Goal: Task Accomplishment & Management: Manage account settings

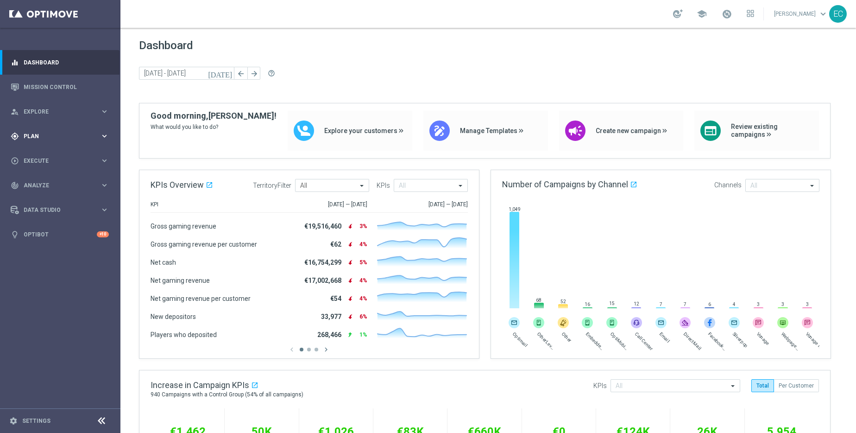
click at [65, 139] on div "gps_fixed Plan" at bounding box center [55, 136] width 89 height 8
click at [53, 154] on link "Target Groups" at bounding box center [60, 154] width 72 height 7
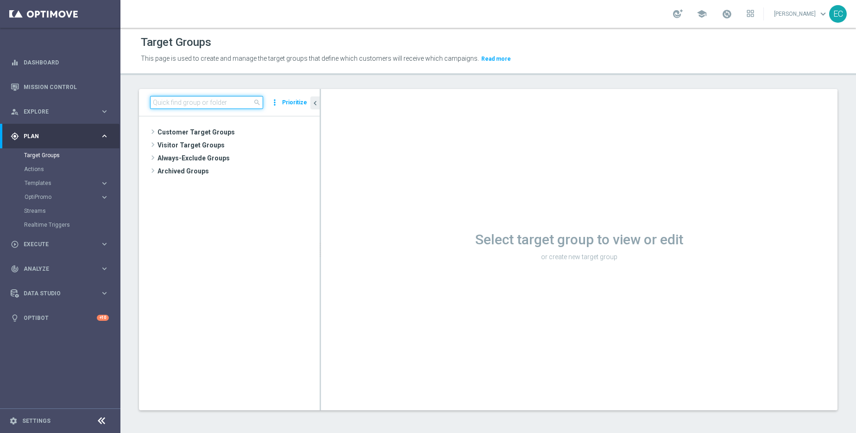
click at [212, 98] on input at bounding box center [206, 102] width 113 height 13
paste input "en_GB__PAGEVISITCASINO2_ALL_EMA_T&T_GM_TG_RETARGETING"
type input "en_GB__PAGEVISITCASINO2_ALL_EMA_T&T_GM_TG_RETARGETING"
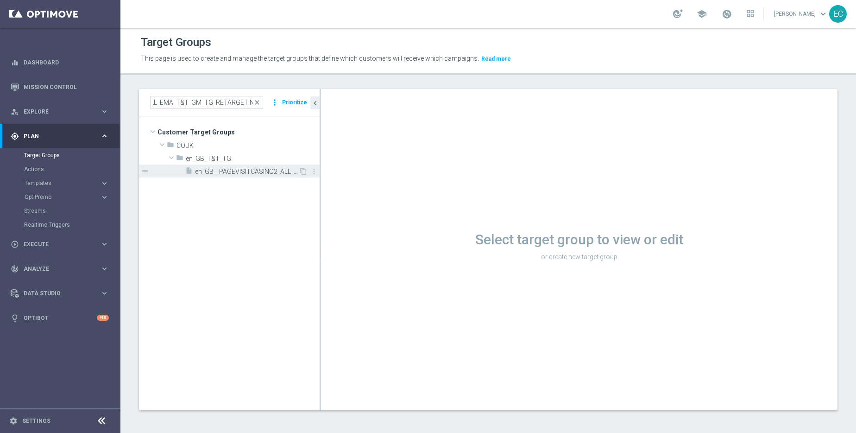
click at [257, 170] on span "en_GB__PAGEVISITCASINO2_ALL_EMA_T&T_GM_TG_RETARGETING" at bounding box center [247, 172] width 104 height 8
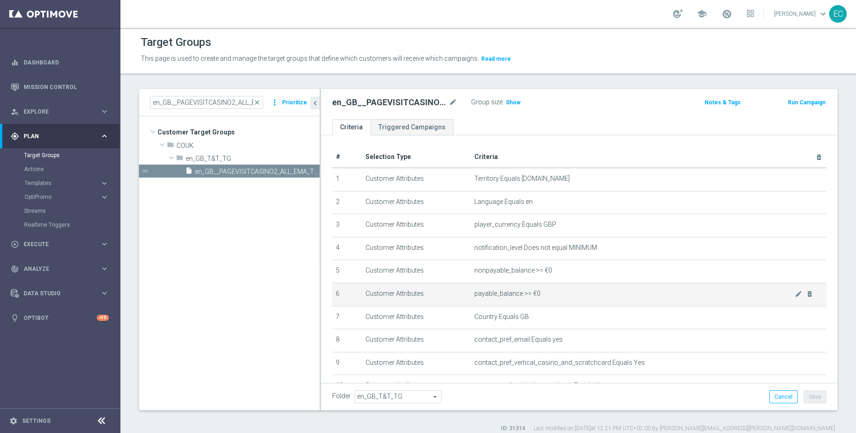
click at [615, 303] on td "payable_balance >= €0 mode_edit delete_forever" at bounding box center [649, 294] width 356 height 23
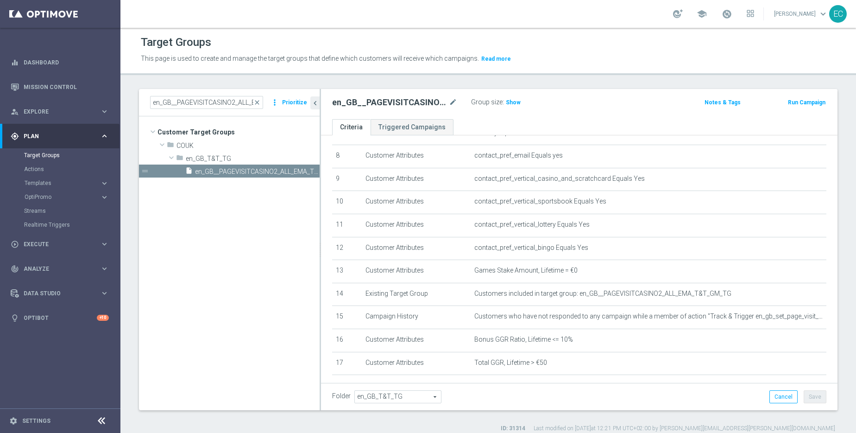
scroll to position [184, 0]
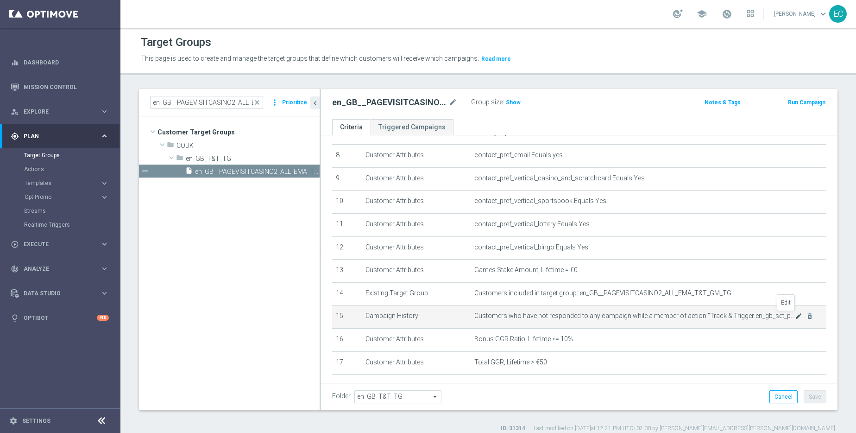
click at [795, 316] on icon "mode_edit" at bounding box center [798, 315] width 7 height 7
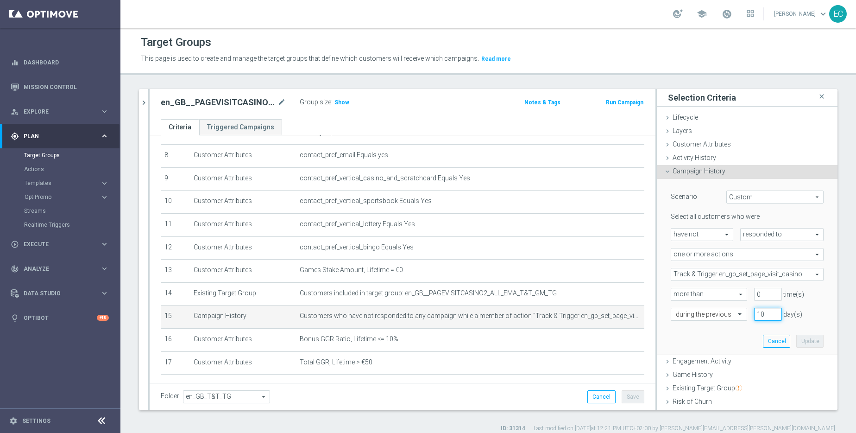
click at [755, 313] on input "10" at bounding box center [768, 314] width 28 height 13
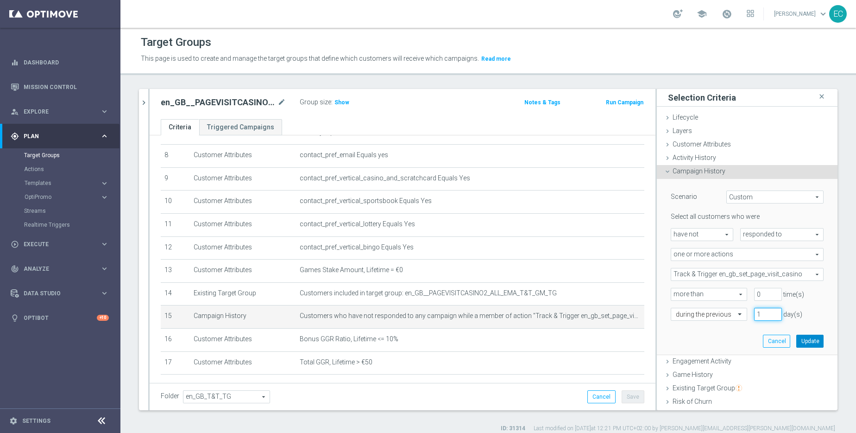
type input "1"
click at [803, 340] on button "Update" at bounding box center [809, 340] width 27 height 13
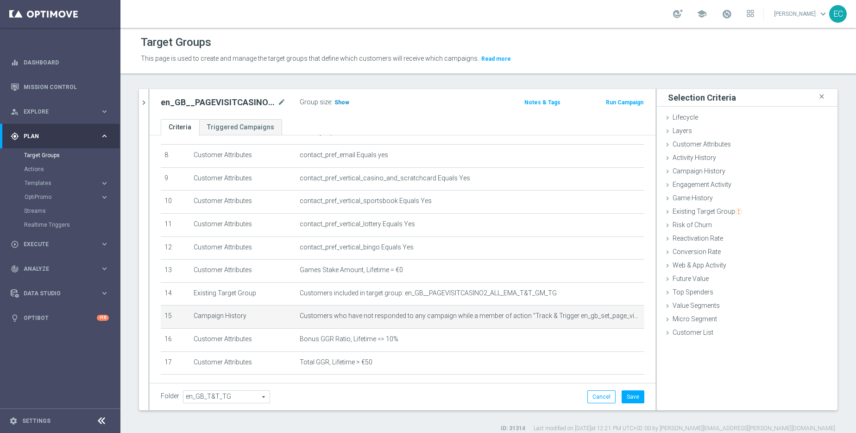
click at [346, 102] on span "Show" at bounding box center [341, 102] width 15 height 6
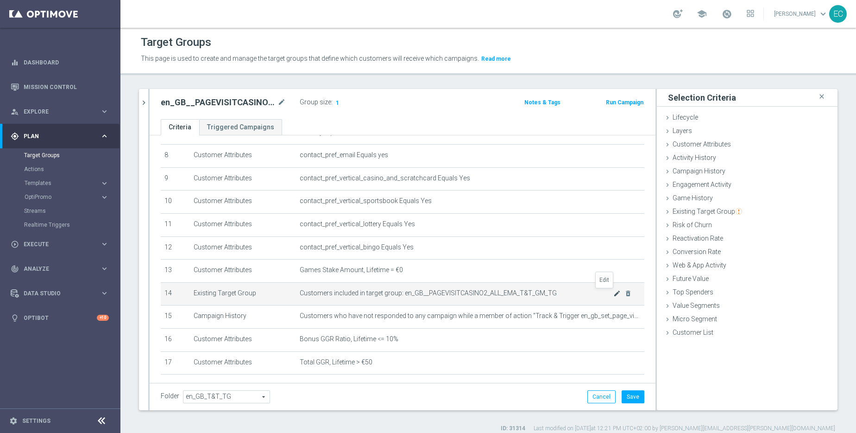
click at [613, 293] on icon "mode_edit" at bounding box center [616, 293] width 7 height 7
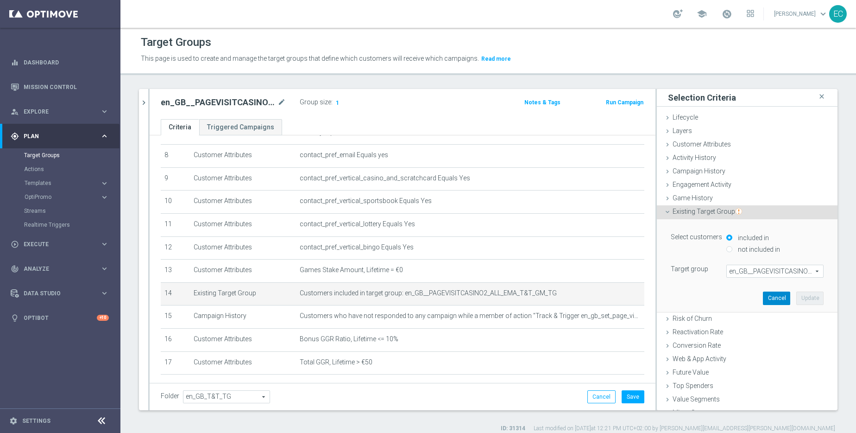
click at [763, 293] on button "Cancel" at bounding box center [776, 297] width 27 height 13
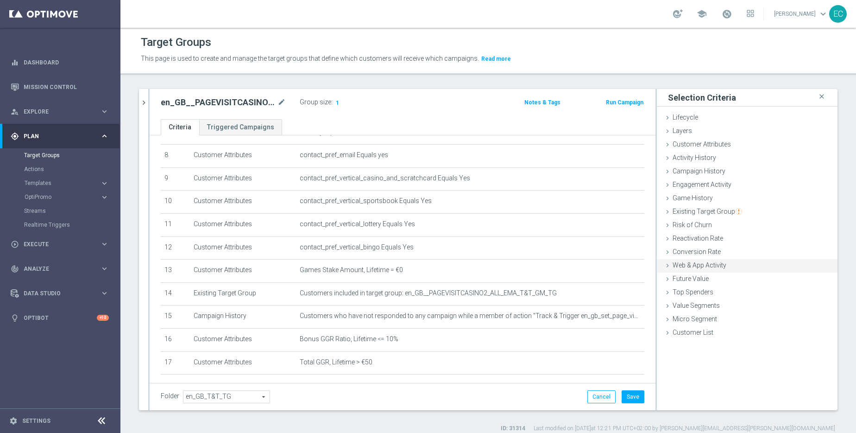
click at [717, 268] on span "Web & App Activity" at bounding box center [700, 264] width 54 height 7
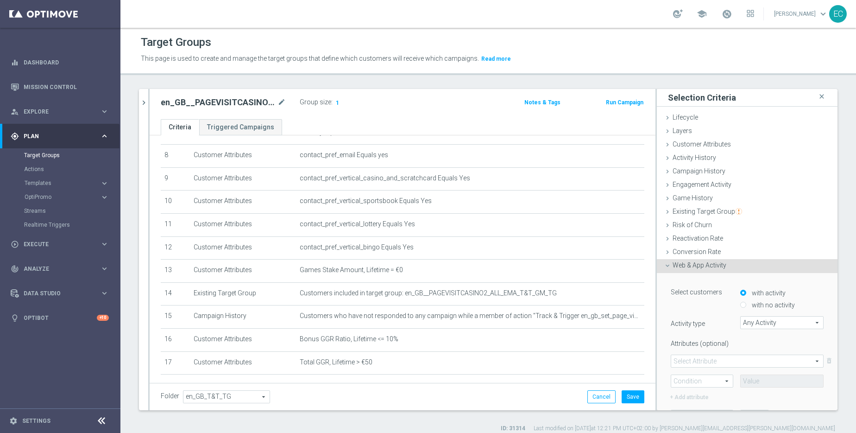
click at [717, 268] on span "Web & App Activity" at bounding box center [700, 264] width 54 height 7
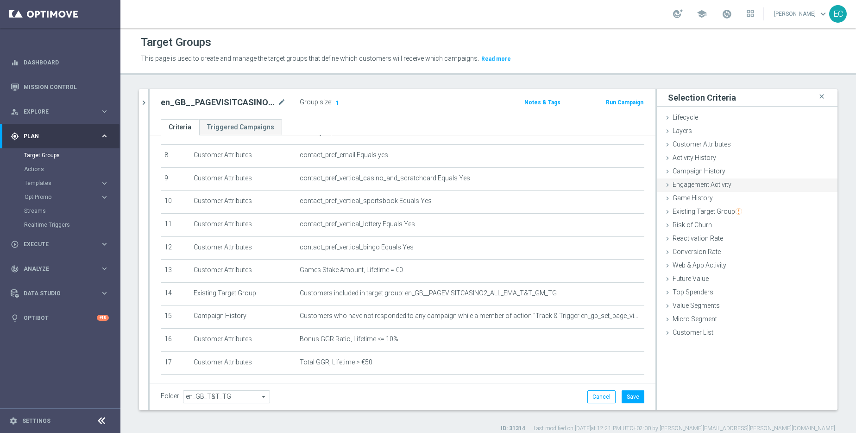
click at [753, 178] on div "Engagement Activity done" at bounding box center [747, 185] width 181 height 14
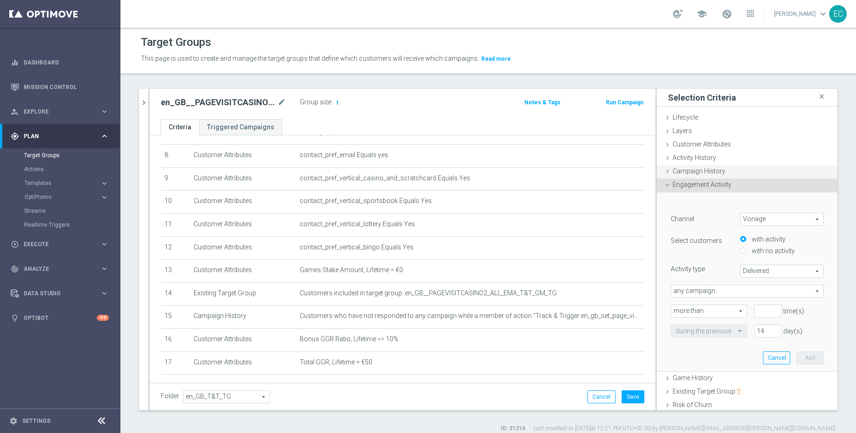
click at [733, 167] on div "Campaign History done selection updated" at bounding box center [747, 172] width 181 height 14
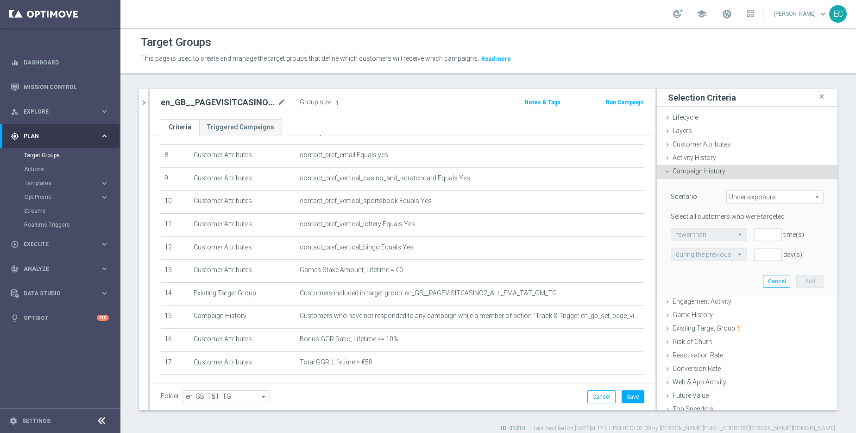
click at [765, 197] on span "Under-exposure" at bounding box center [775, 197] width 96 height 12
click at [761, 249] on span "Targeted while in a target group" at bounding box center [775, 246] width 87 height 7
type input "Targeted while in a target group"
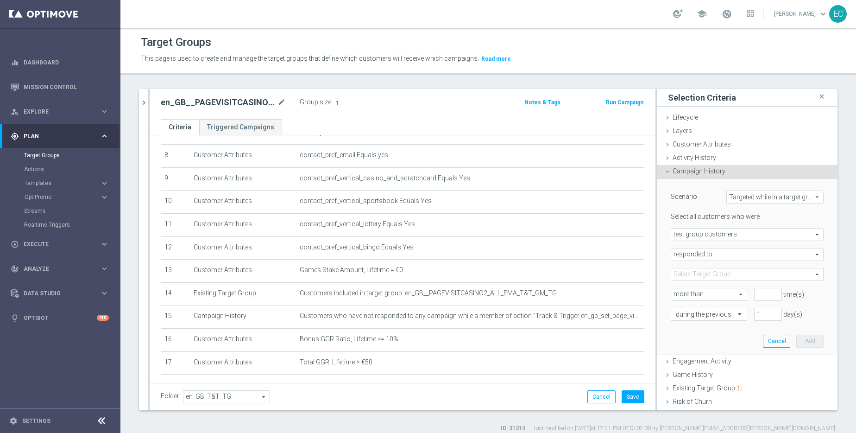
click at [740, 219] on lable "Select all customers who were" at bounding box center [715, 216] width 89 height 7
drag, startPoint x: 740, startPoint y: 219, endPoint x: 674, endPoint y: 187, distance: 73.4
click at [674, 187] on div "Scenario Targeted while in a target group Targeted while in a target group arro…" at bounding box center [747, 267] width 167 height 176
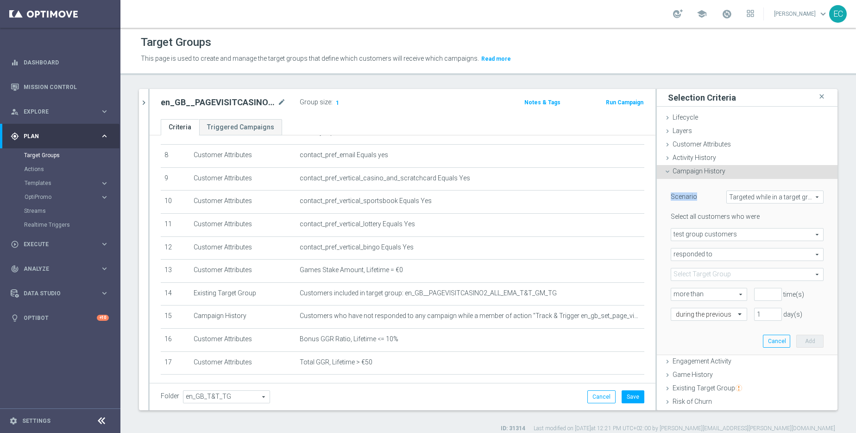
click at [674, 187] on div "Scenario Targeted while in a target group Targeted while in a target group arro…" at bounding box center [747, 267] width 167 height 176
drag, startPoint x: 674, startPoint y: 187, endPoint x: 700, endPoint y: 212, distance: 35.7
click at [700, 212] on div "Scenario Targeted while in a target group Targeted while in a target group arro…" at bounding box center [747, 267] width 167 height 176
click at [700, 213] on lable "Select all customers who were" at bounding box center [715, 216] width 89 height 7
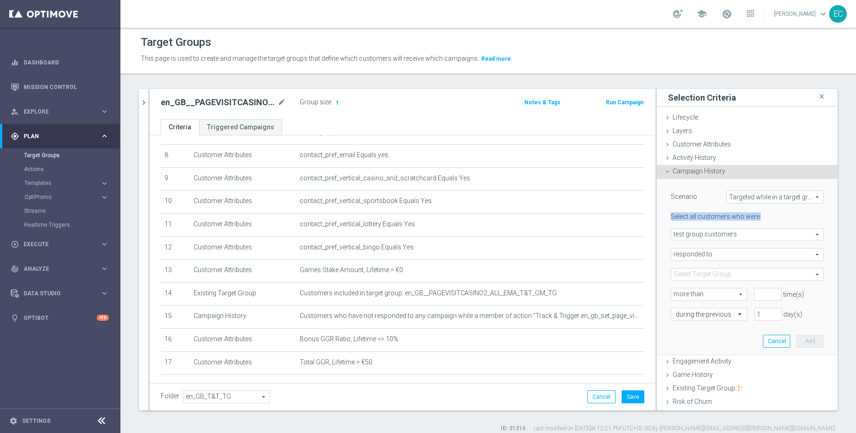
click at [700, 213] on lable "Select all customers who were" at bounding box center [715, 216] width 89 height 7
click at [723, 252] on span "responded to" at bounding box center [747, 254] width 152 height 12
click at [723, 281] on span "were targeted with" at bounding box center [747, 279] width 143 height 7
type input "were targeted with"
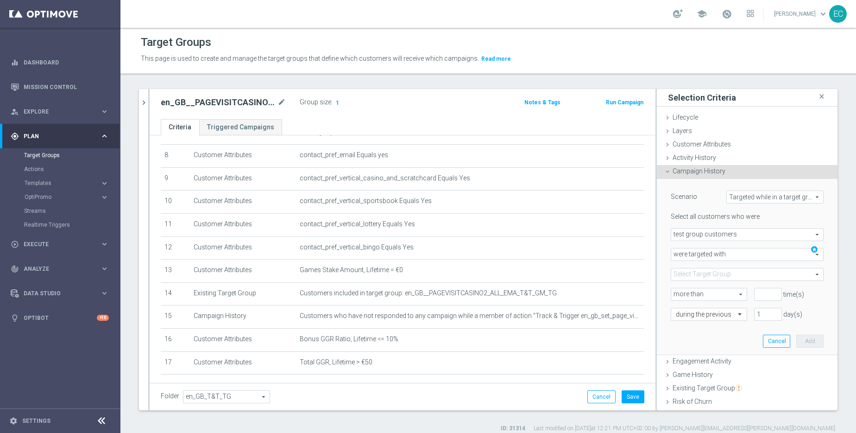
click at [761, 278] on span at bounding box center [747, 274] width 152 height 12
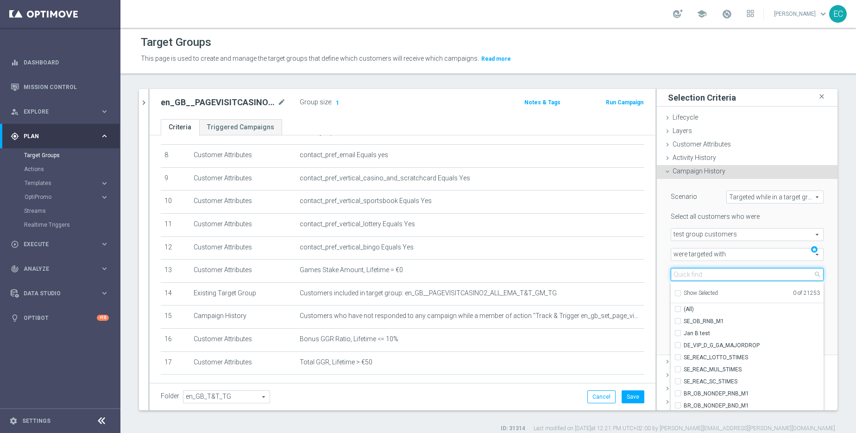
click at [755, 276] on input "search" at bounding box center [747, 274] width 153 height 13
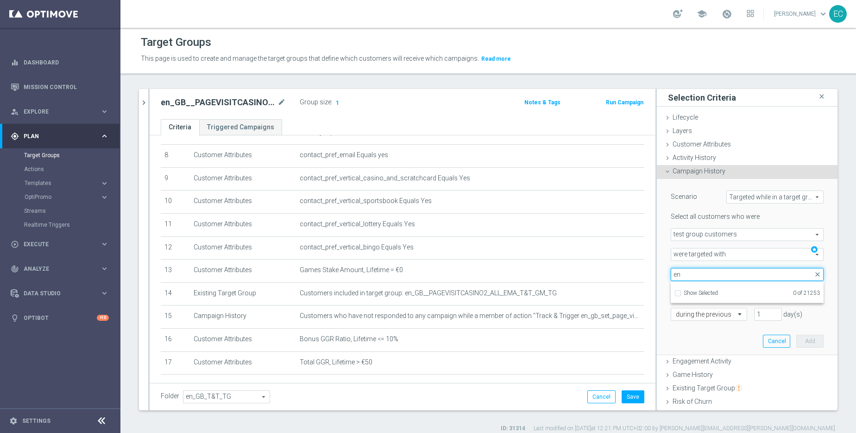
type input "e"
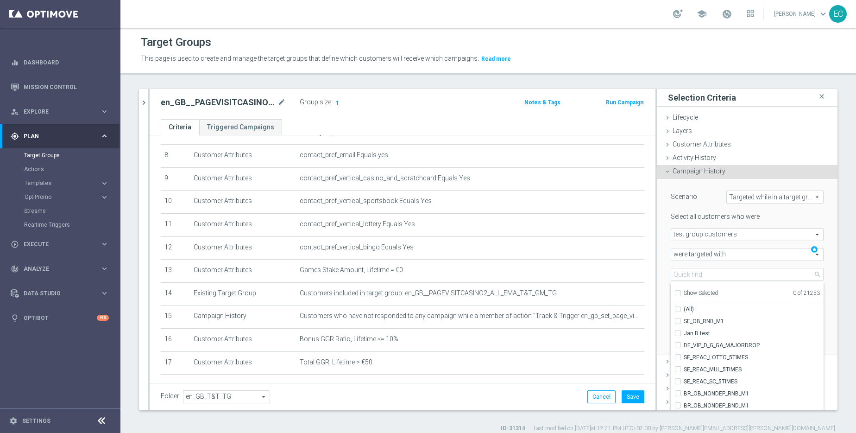
click at [657, 252] on div "Scenario Targeted while in a target group Targeted while in a target group arro…" at bounding box center [747, 267] width 181 height 177
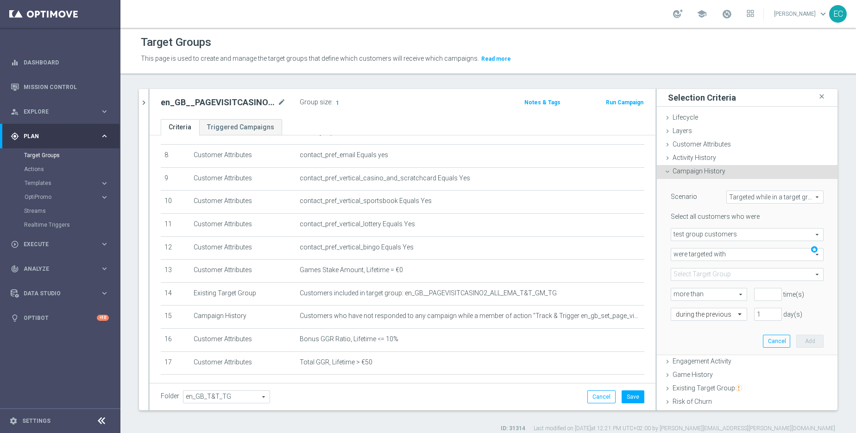
click at [738, 274] on span at bounding box center [747, 274] width 152 height 12
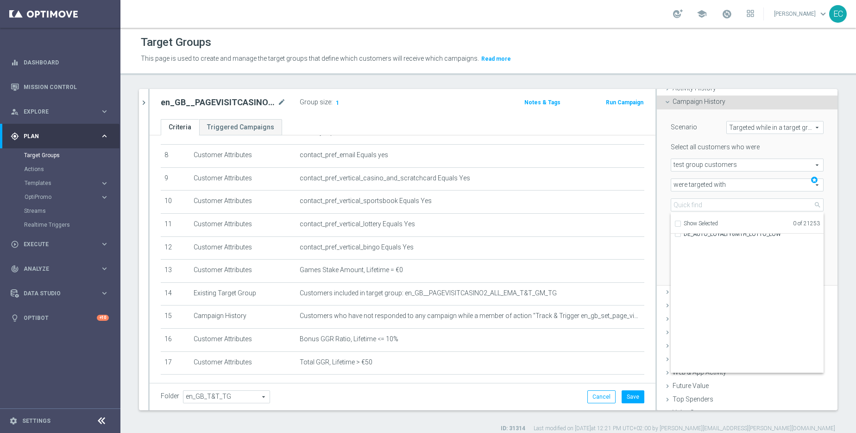
scroll to position [4907, 0]
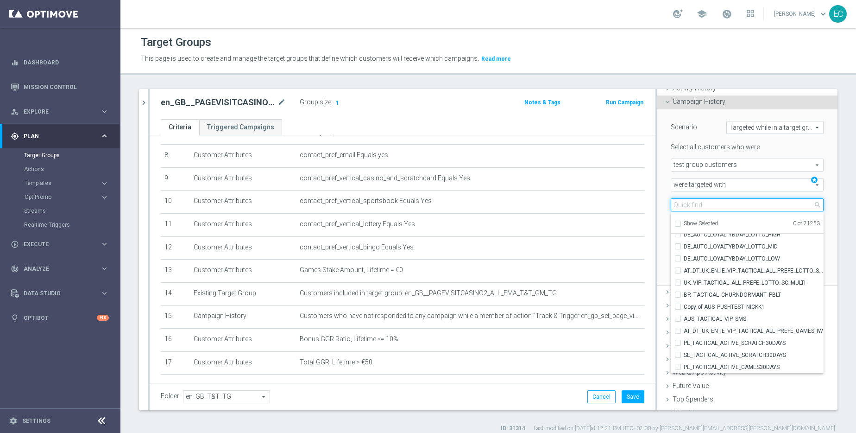
click at [689, 208] on input "search" at bounding box center [747, 204] width 153 height 13
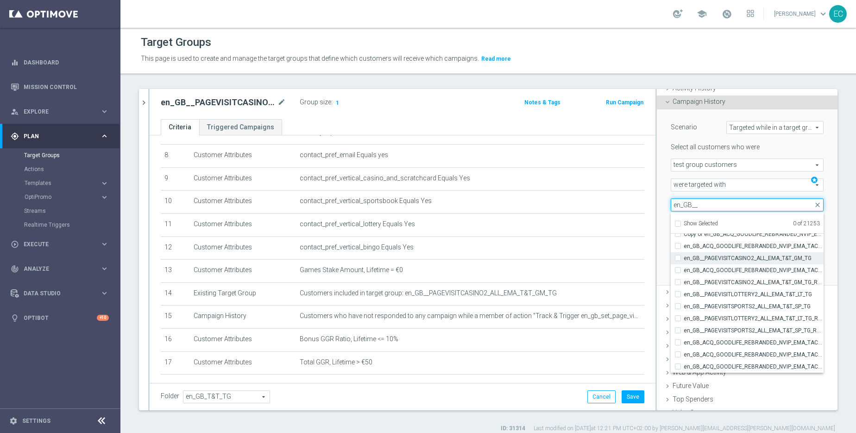
scroll to position [0, 0]
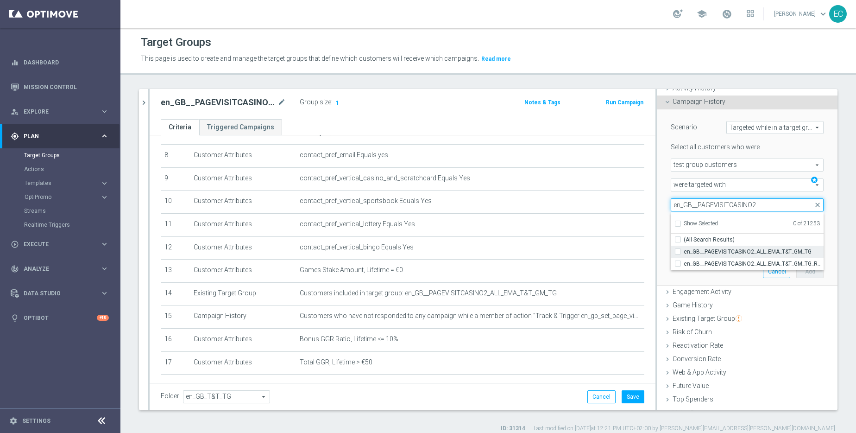
type input "en_GB__PAGEVISITCASINO2"
click at [752, 251] on span "en_GB__PAGEVISITCASINO2_ALL_EMA_T&T_GM_TG" at bounding box center [754, 251] width 140 height 7
click at [684, 251] on input "en_GB__PAGEVISITCASINO2_ALL_EMA_T&T_GM_TG" at bounding box center [681, 251] width 6 height 6
checkbox input "true"
type input "en_GB__PAGEVISITCASINO2_ALL_EMA_T&T_GM_TG"
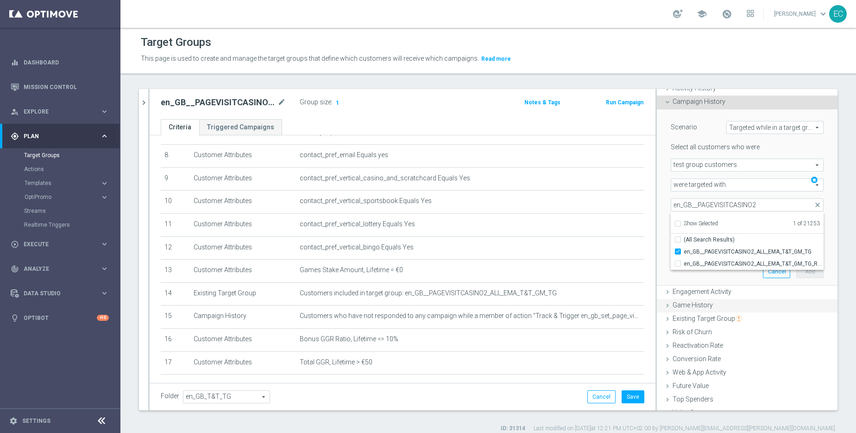
click at [795, 303] on div "Game History done" at bounding box center [747, 306] width 181 height 14
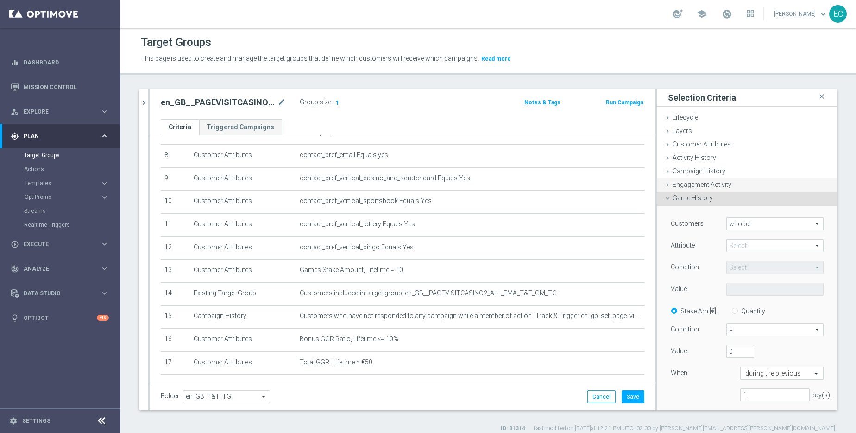
click at [720, 181] on span "Engagement Activity" at bounding box center [702, 184] width 59 height 7
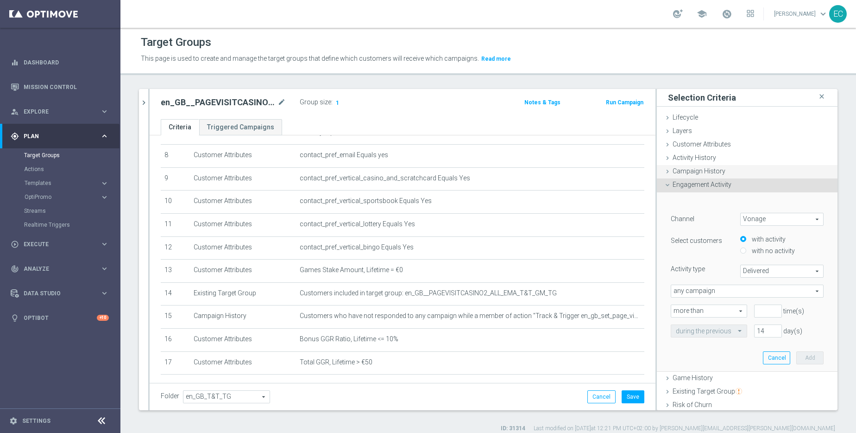
click at [722, 170] on div "Campaign History done selection updated" at bounding box center [747, 172] width 181 height 14
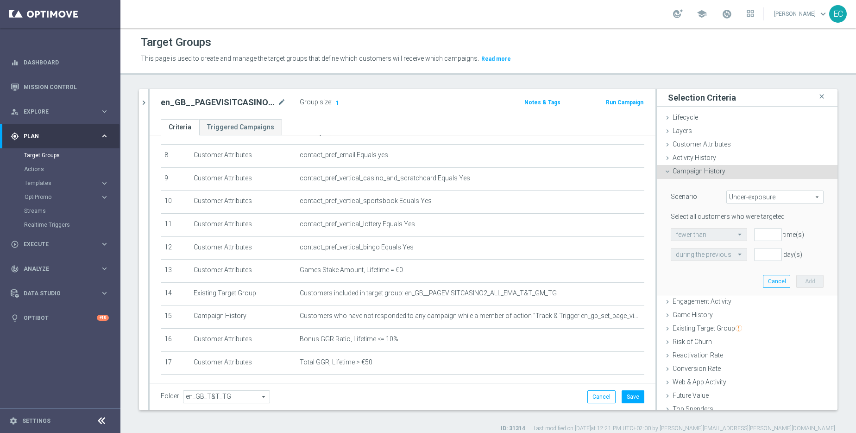
click at [780, 200] on span "Under-exposure" at bounding box center [775, 197] width 96 height 12
click at [795, 247] on span "Targeted while in a target group" at bounding box center [775, 246] width 87 height 7
type input "Targeted while in a target group"
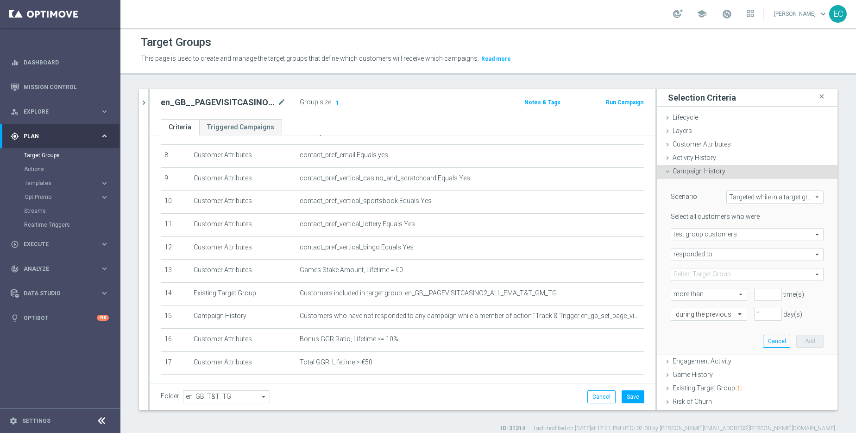
click at [726, 234] on span "test group customers" at bounding box center [747, 234] width 152 height 12
click at [731, 224] on div "Select all customers who were test group customers test group customers arrow_d…" at bounding box center [747, 266] width 153 height 108
click at [714, 250] on span "responded to" at bounding box center [747, 254] width 152 height 12
click at [718, 279] on span "were targeted with" at bounding box center [747, 279] width 143 height 7
type input "were targeted with"
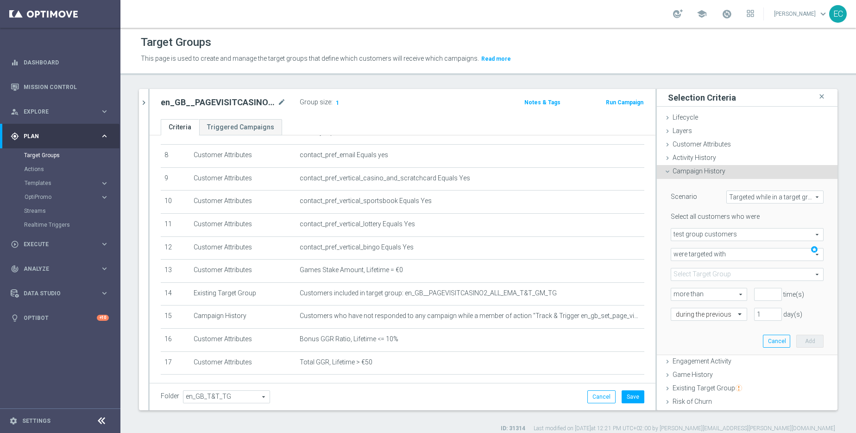
click at [749, 276] on span at bounding box center [747, 274] width 152 height 12
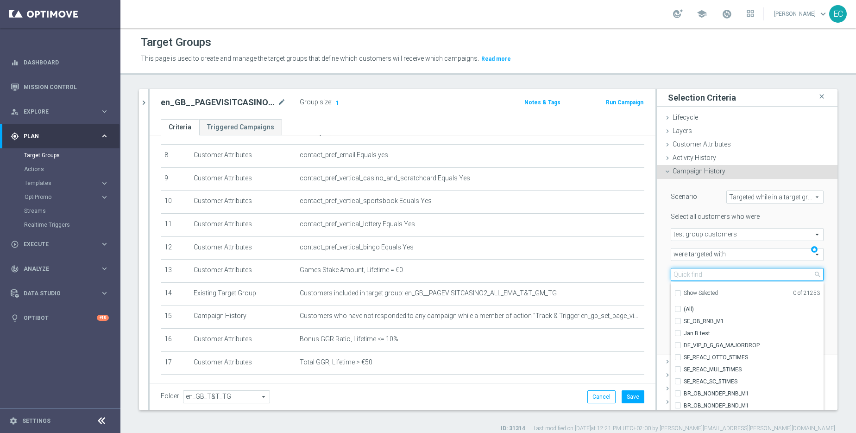
click at [749, 276] on input "search" at bounding box center [747, 274] width 153 height 13
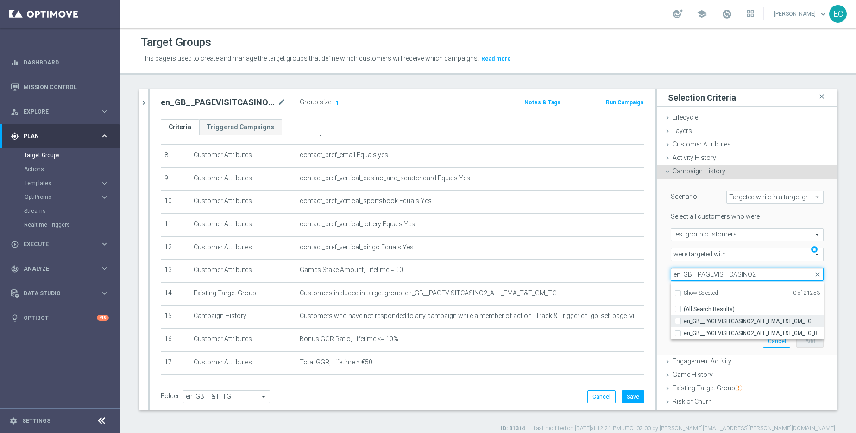
type input "en_GB__PAGEVISITCASINO2"
click at [717, 321] on span "en_GB__PAGEVISITCASINO2_ALL_EMA_T&T_GM_TG" at bounding box center [754, 320] width 140 height 7
click at [684, 321] on input "en_GB__PAGEVISITCASINO2_ALL_EMA_T&T_GM_TG" at bounding box center [681, 321] width 6 height 6
checkbox input "true"
type input "en_GB__PAGEVISITCASINO2_ALL_EMA_T&T_GM_TG"
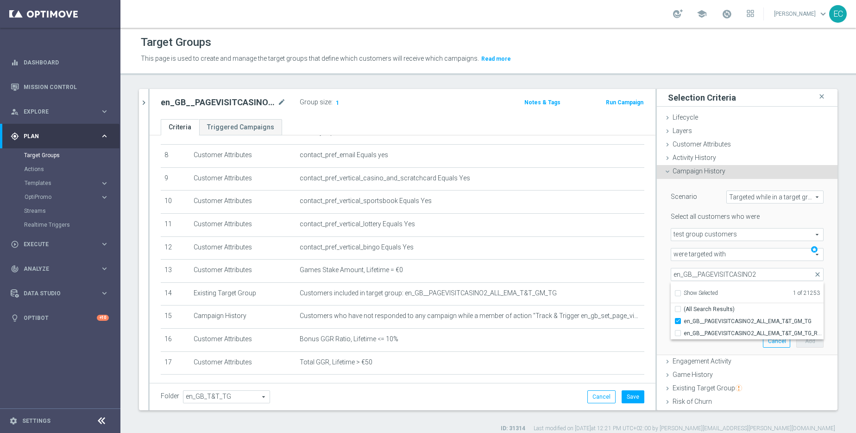
click at [718, 349] on div "Scenario Targeted while in a target group Targeted while in a target group arro…" at bounding box center [747, 267] width 167 height 176
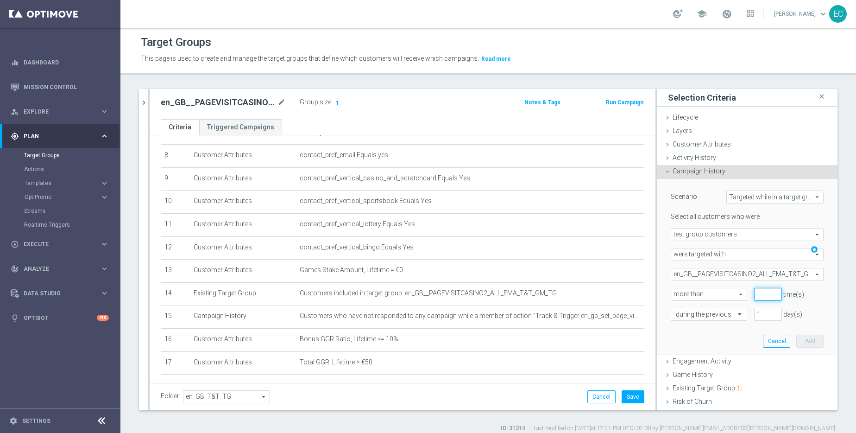
click at [754, 295] on input "number" at bounding box center [768, 294] width 28 height 13
type input "0"
click at [804, 289] on div "0 time(s)" at bounding box center [788, 294] width 83 height 13
click at [801, 342] on button "Add" at bounding box center [809, 340] width 27 height 13
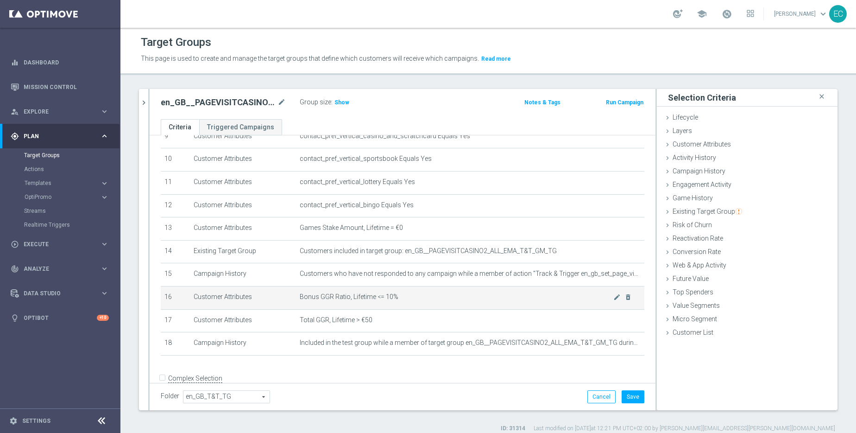
scroll to position [241, 0]
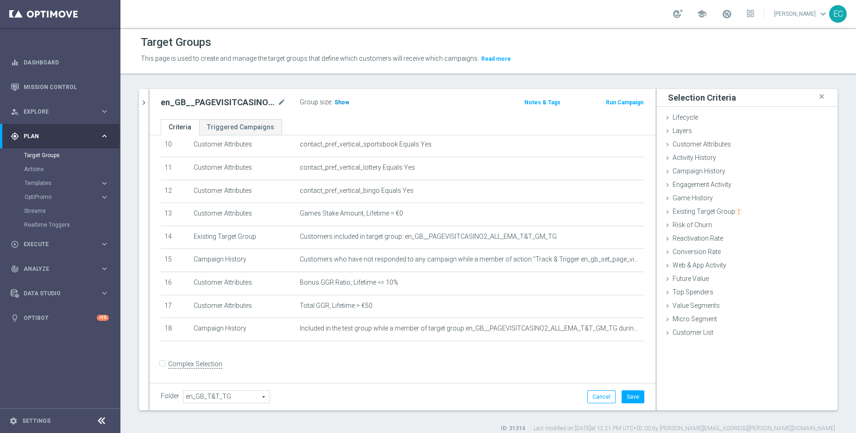
click at [336, 102] on span "Show" at bounding box center [341, 102] width 15 height 6
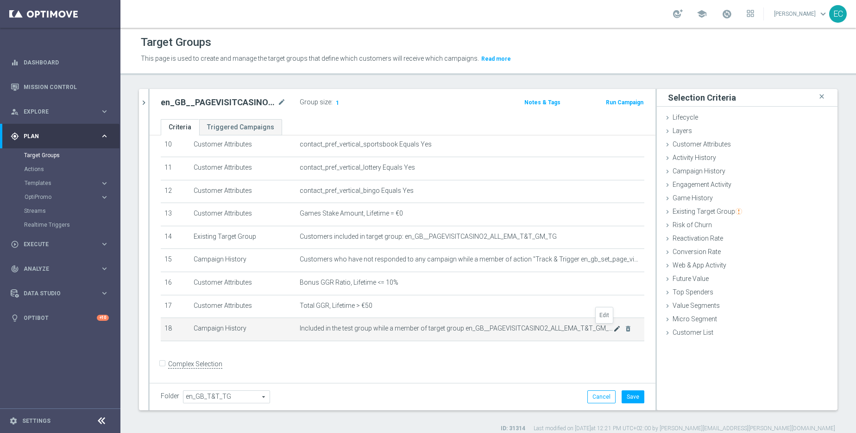
click at [613, 329] on icon "mode_edit" at bounding box center [616, 328] width 7 height 7
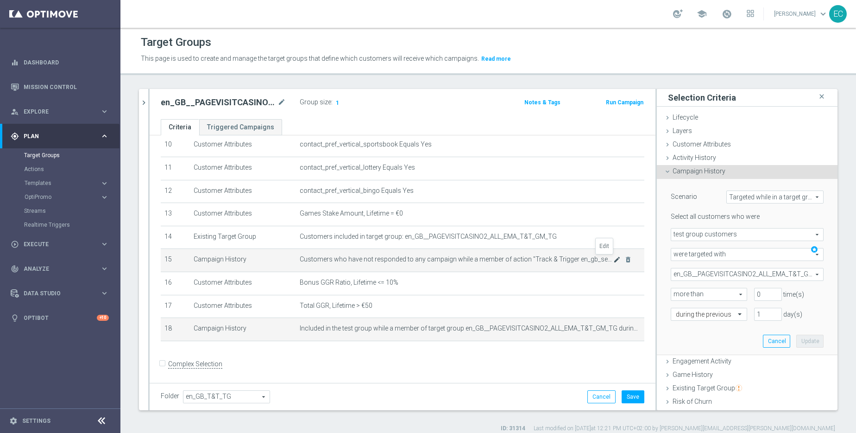
click at [613, 259] on icon "mode_edit" at bounding box center [616, 259] width 7 height 7
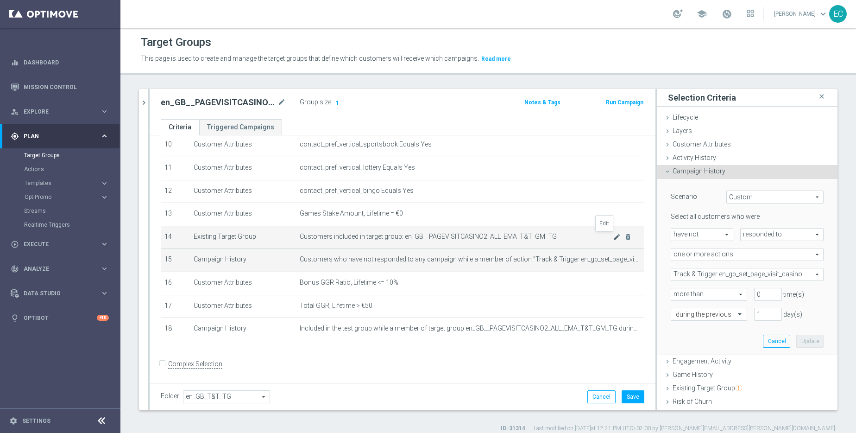
click at [613, 235] on icon "mode_edit" at bounding box center [616, 236] width 7 height 7
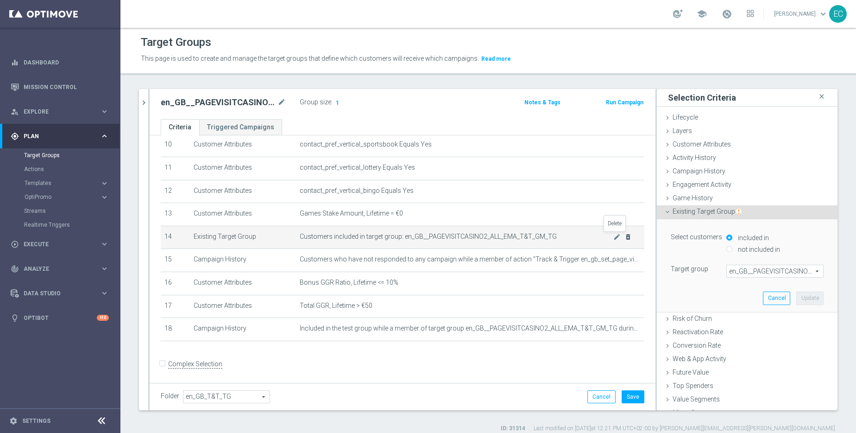
click at [624, 238] on icon "delete_forever" at bounding box center [627, 236] width 7 height 7
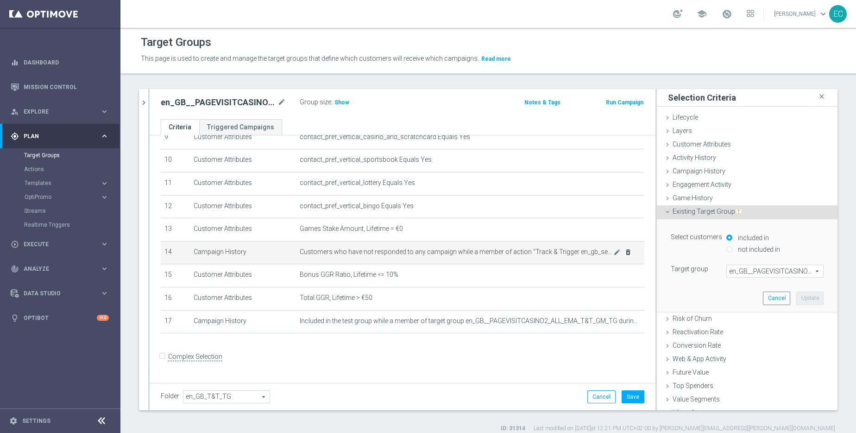
scroll to position [218, 0]
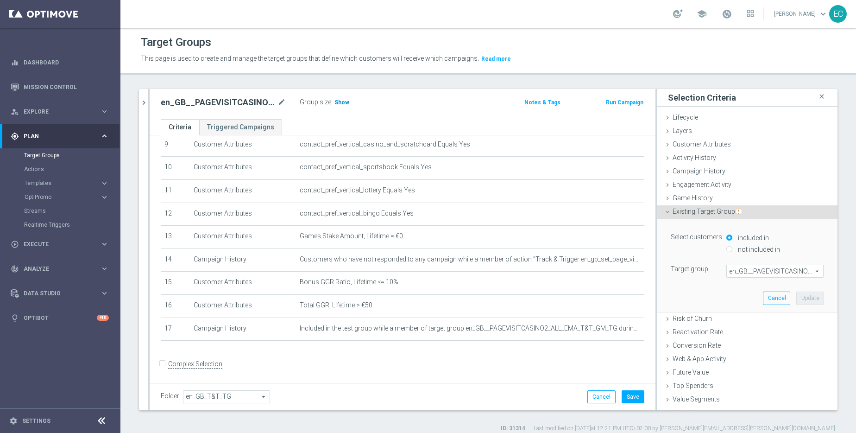
click at [342, 100] on span "Show" at bounding box center [341, 102] width 15 height 6
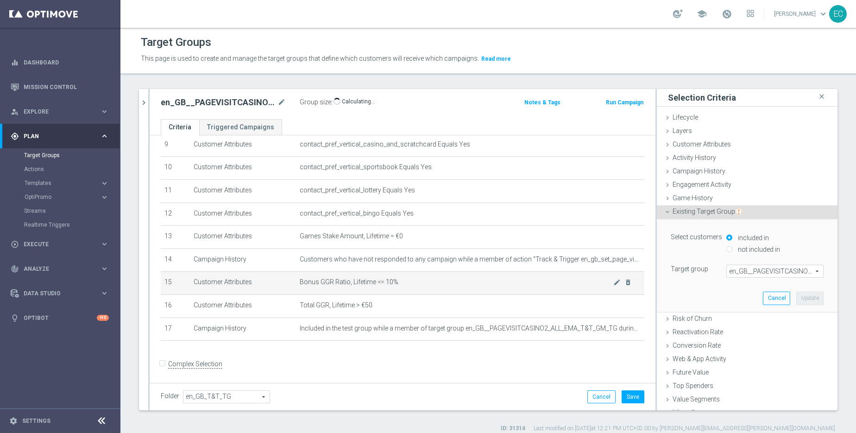
scroll to position [9, 0]
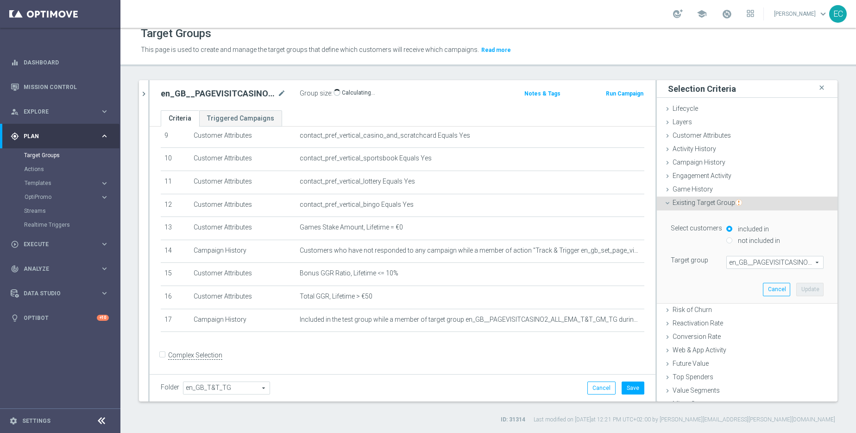
click at [689, 202] on span "Existing Target Group" at bounding box center [707, 202] width 69 height 7
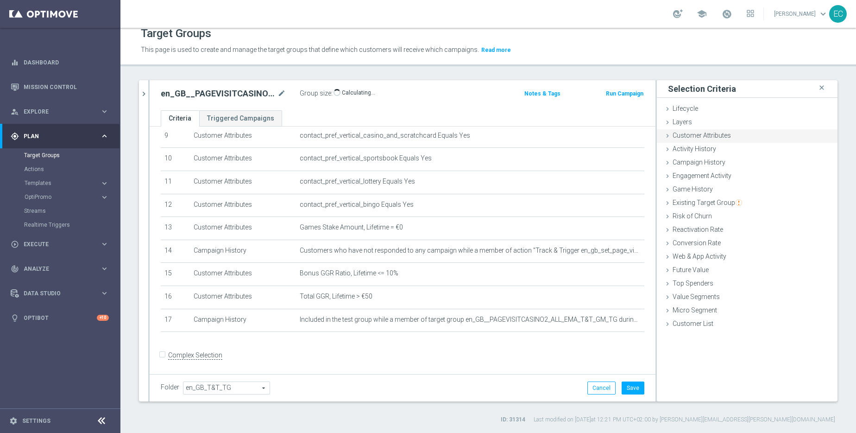
click at [715, 135] on span "Customer Attributes" at bounding box center [702, 135] width 58 height 7
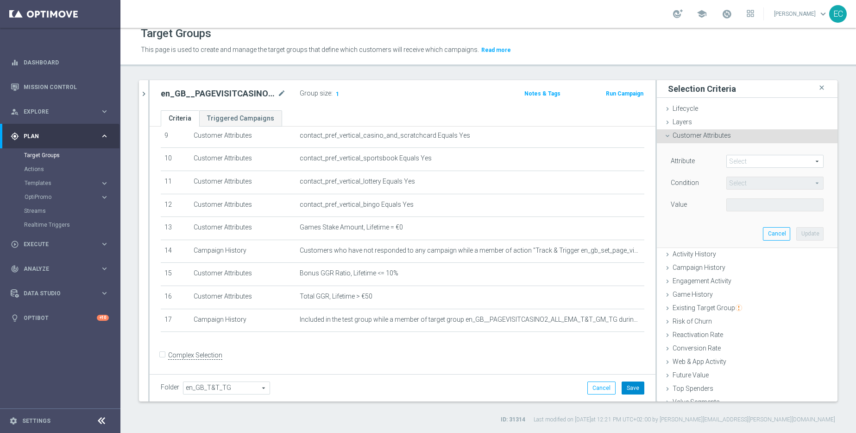
click at [624, 388] on button "Save" at bounding box center [633, 387] width 23 height 13
click at [675, 132] on span "Customer Attributes" at bounding box center [702, 135] width 58 height 7
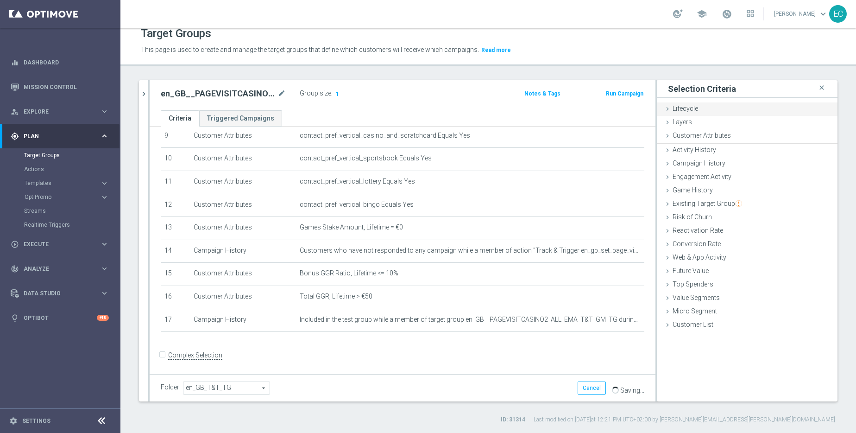
click at [682, 107] on span "Lifecycle" at bounding box center [685, 108] width 25 height 7
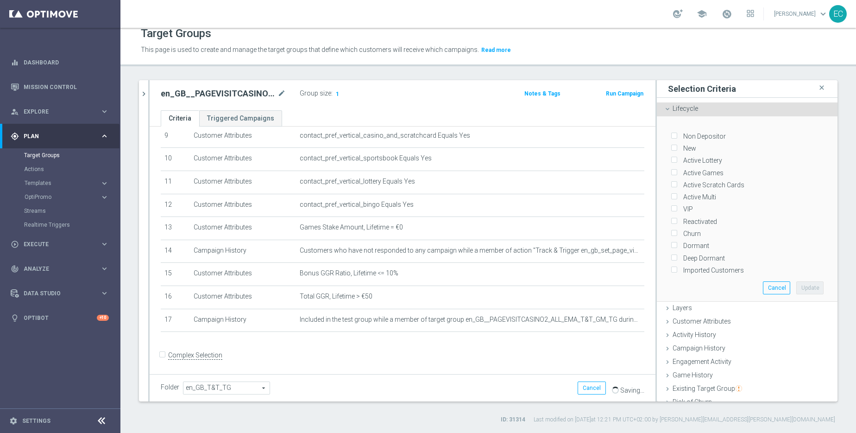
click at [679, 102] on div "Lifecycle done" at bounding box center [747, 109] width 181 height 14
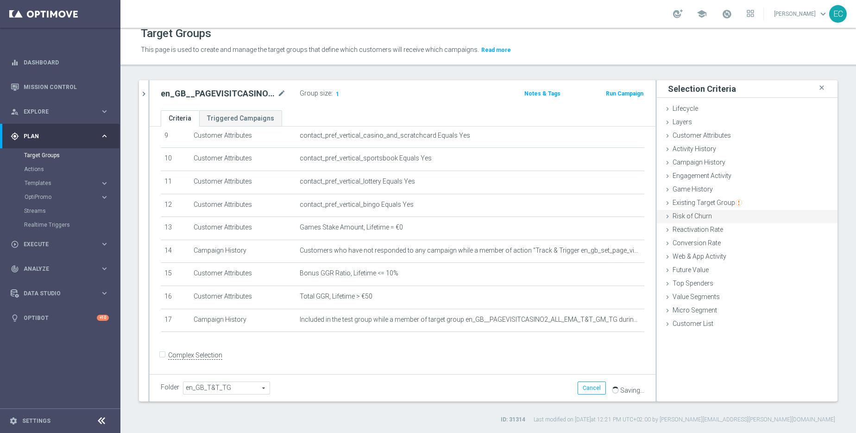
scroll to position [0, 0]
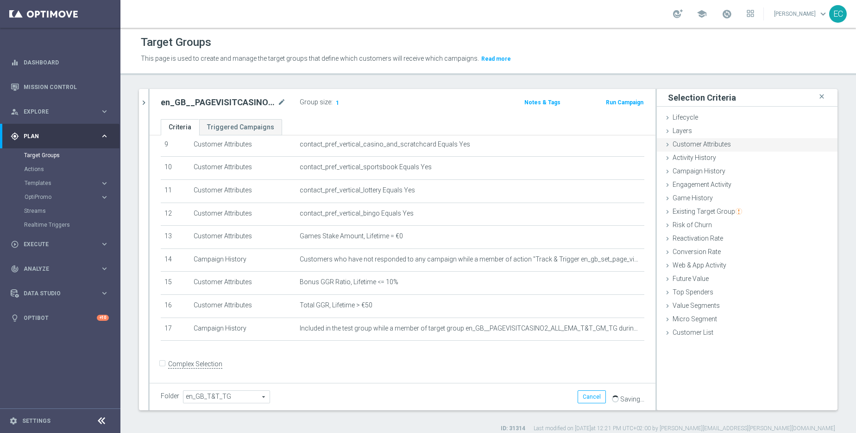
click at [712, 140] on span "Customer Attributes" at bounding box center [702, 143] width 58 height 7
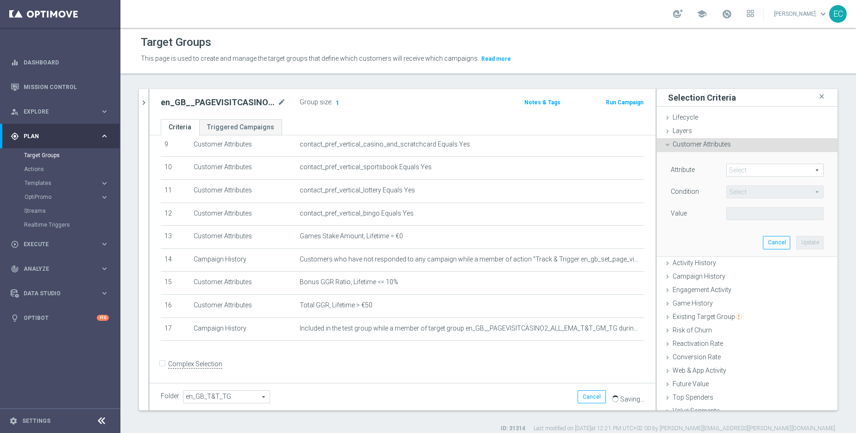
click at [335, 100] on span "1" at bounding box center [337, 103] width 5 height 9
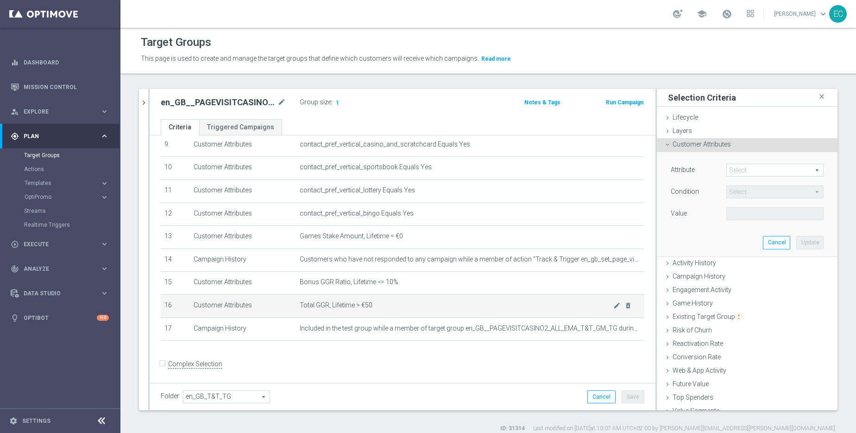
scroll to position [216, 0]
click at [628, 101] on button "Run Campaign" at bounding box center [624, 102] width 39 height 10
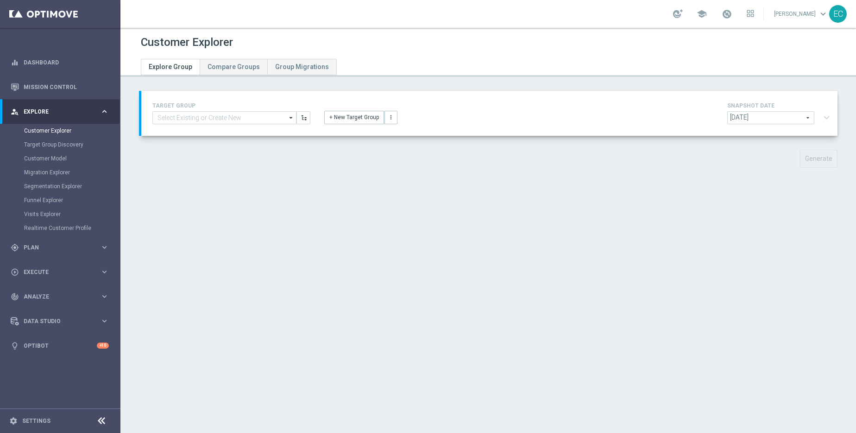
type input "en_GB__PAGEVISITCASINO2_ALL_EMA_T&T_GM_TG_RETARGETING"
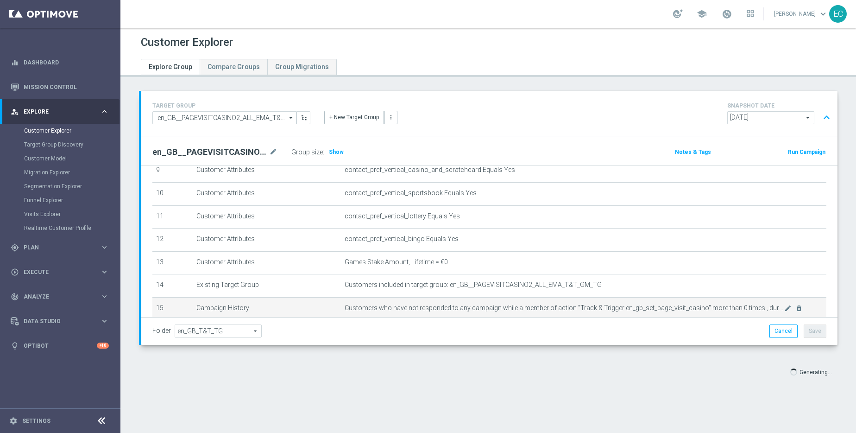
scroll to position [322, 0]
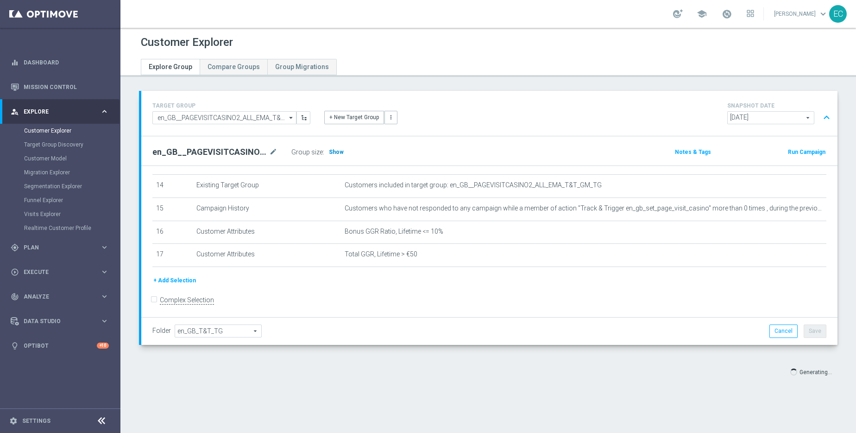
click at [335, 151] on span "Show" at bounding box center [336, 152] width 15 height 6
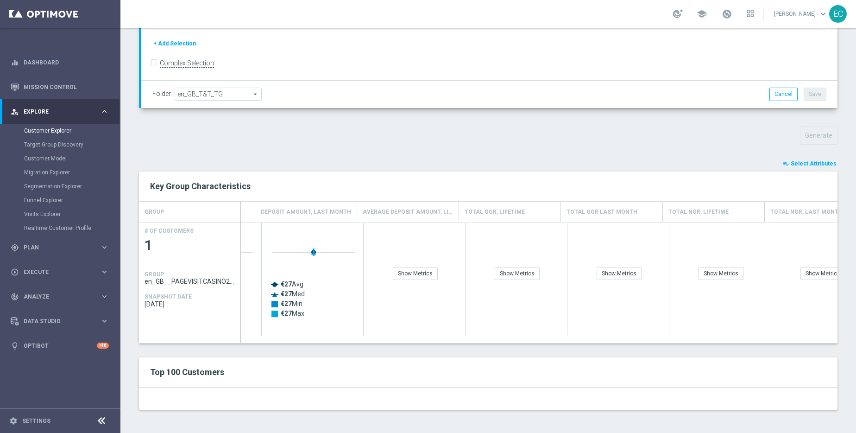
scroll to position [0, 393]
click at [511, 270] on div "Show Metrics" at bounding box center [510, 273] width 45 height 13
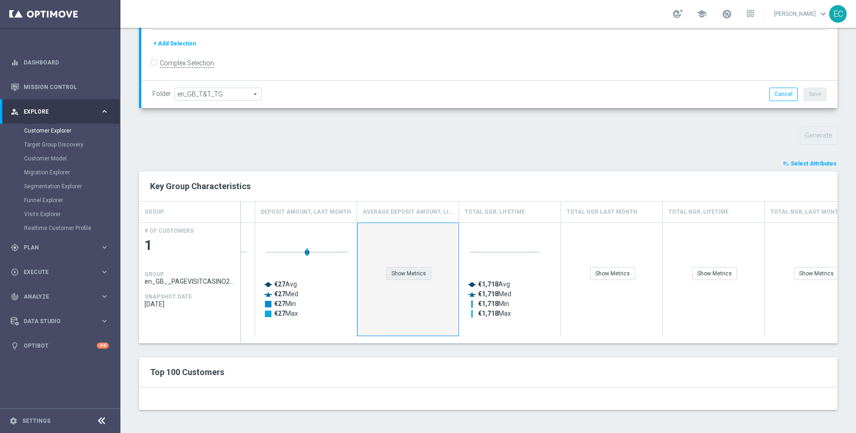
click at [405, 276] on div "Show Metrics" at bounding box center [408, 273] width 45 height 13
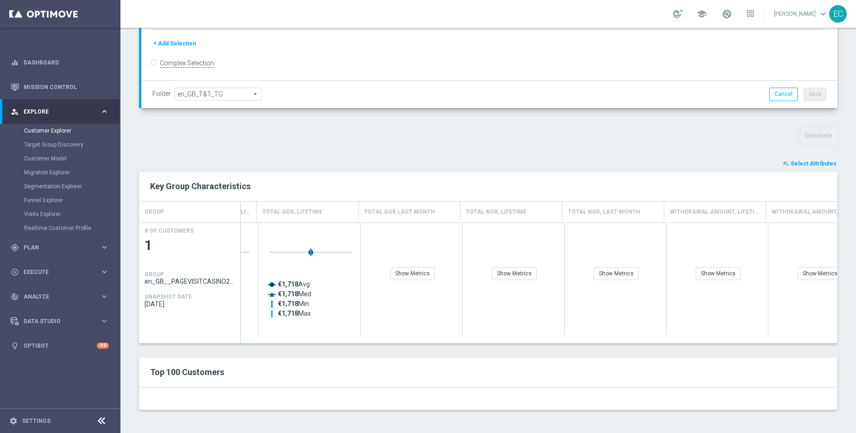
scroll to position [0, 596]
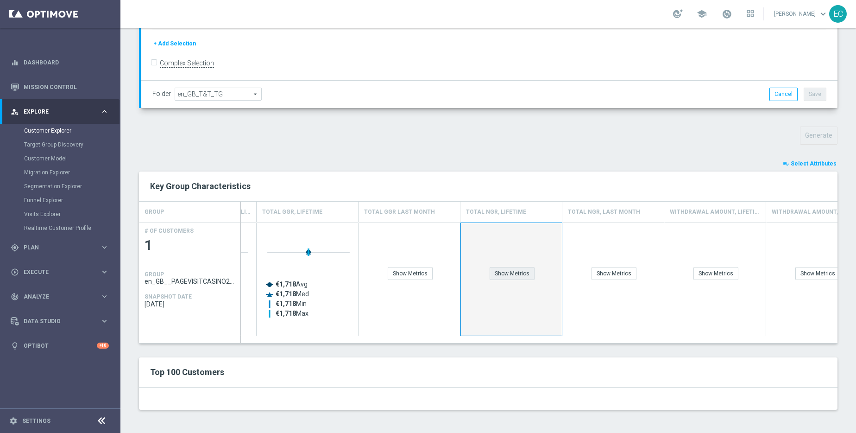
click at [507, 271] on div "Show Metrics" at bounding box center [512, 273] width 45 height 13
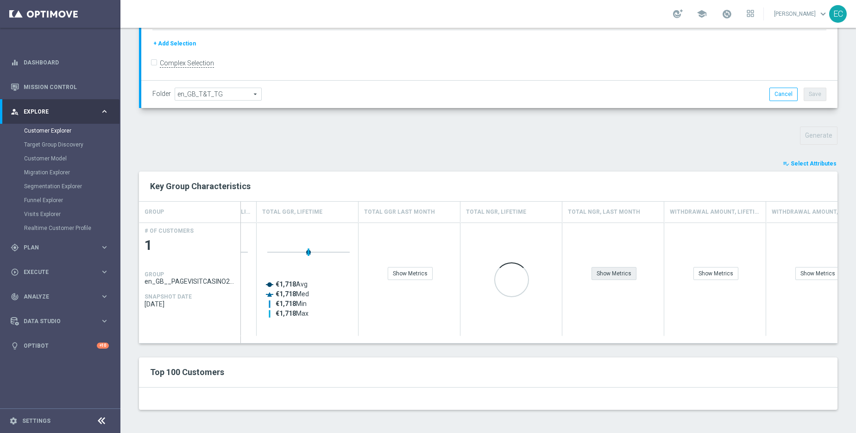
click at [624, 275] on div "Show Metrics" at bounding box center [614, 273] width 45 height 13
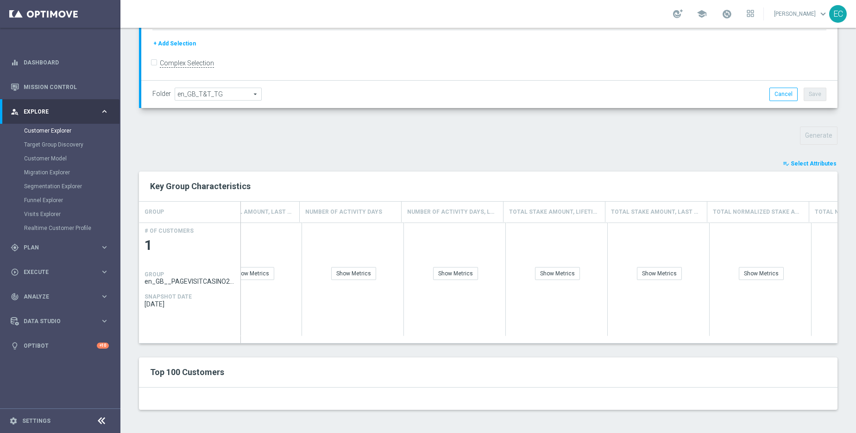
scroll to position [0, 1164]
click at [555, 272] on div "Show Metrics" at bounding box center [555, 273] width 45 height 13
click at [651, 273] on div "Show Metrics" at bounding box center [657, 273] width 45 height 13
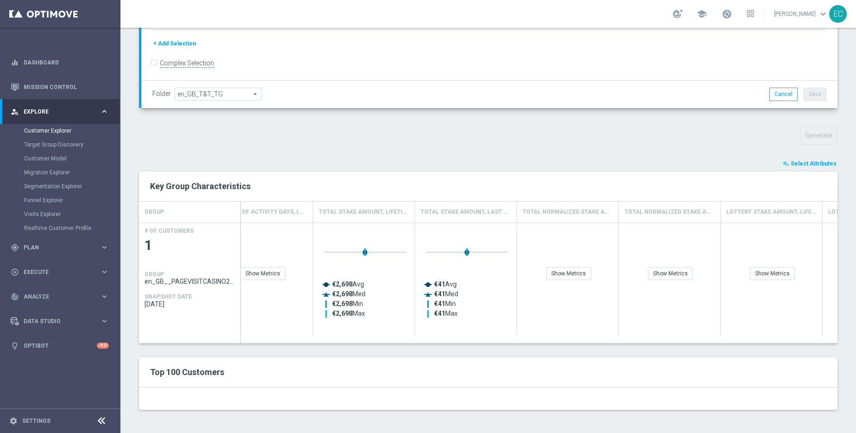
click at [819, 165] on span "Select Attributes" at bounding box center [814, 163] width 46 height 6
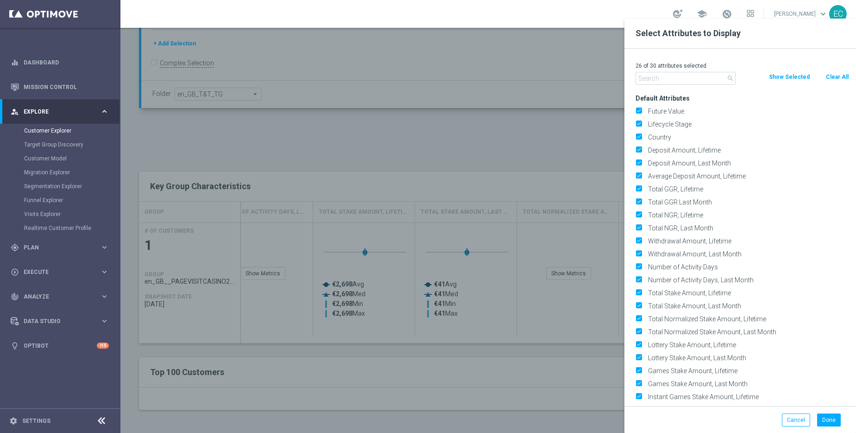
click at [700, 79] on input "text" at bounding box center [686, 78] width 100 height 13
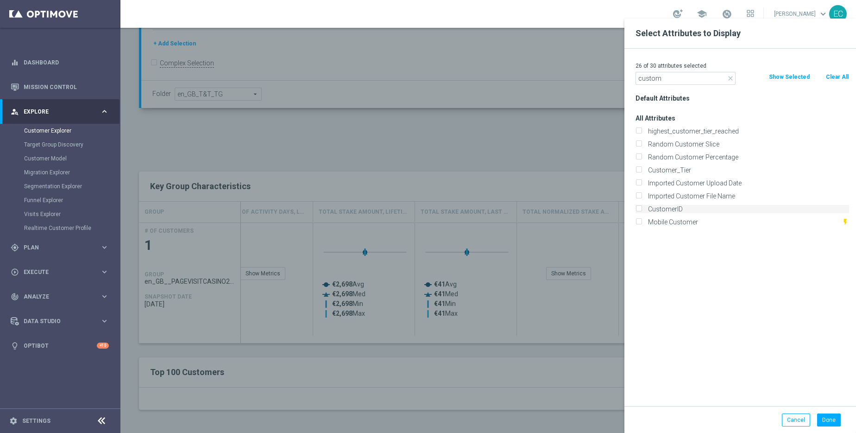
type input "custom"
click at [693, 210] on label "CustomerID" at bounding box center [747, 209] width 204 height 8
click at [642, 210] on input "CustomerID" at bounding box center [639, 210] width 6 height 6
checkbox input "true"
click at [831, 417] on button "Done" at bounding box center [829, 419] width 24 height 13
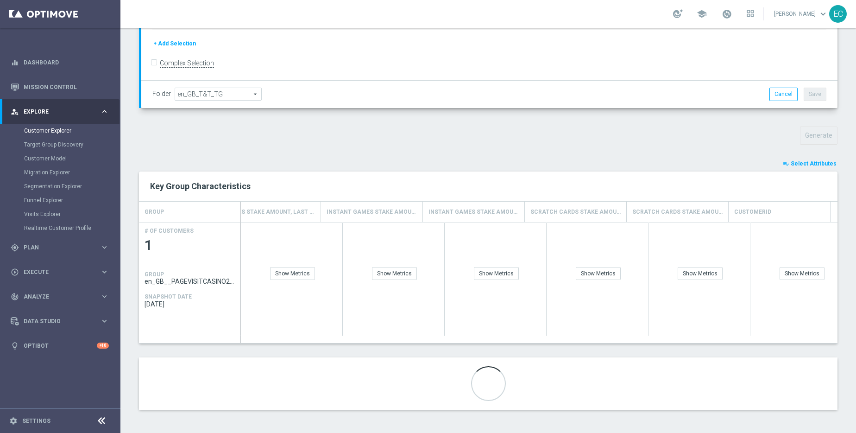
scroll to position [0, 2162]
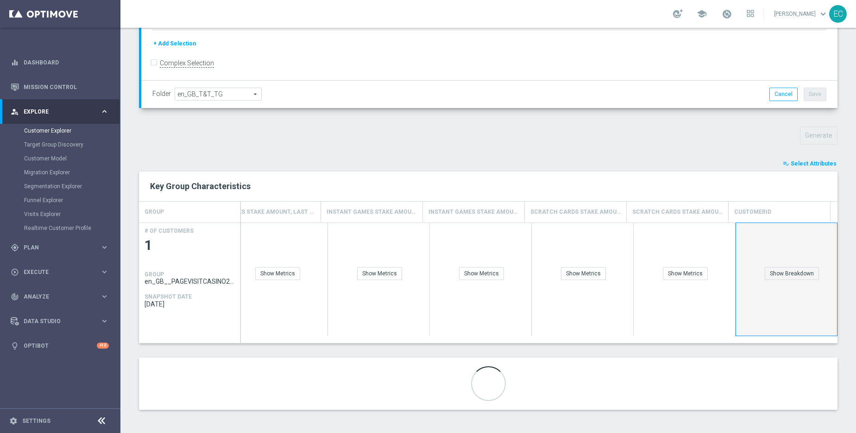
click at [782, 265] on div "Show Breakdown" at bounding box center [786, 251] width 101 height 57
click at [785, 274] on div "Show Breakdown" at bounding box center [792, 273] width 54 height 13
drag, startPoint x: 764, startPoint y: 284, endPoint x: 803, endPoint y: 285, distance: 38.9
click at [803, 285] on icon "Created with Highcharts 9.3.3 100% 15640380" at bounding box center [787, 284] width 93 height 118
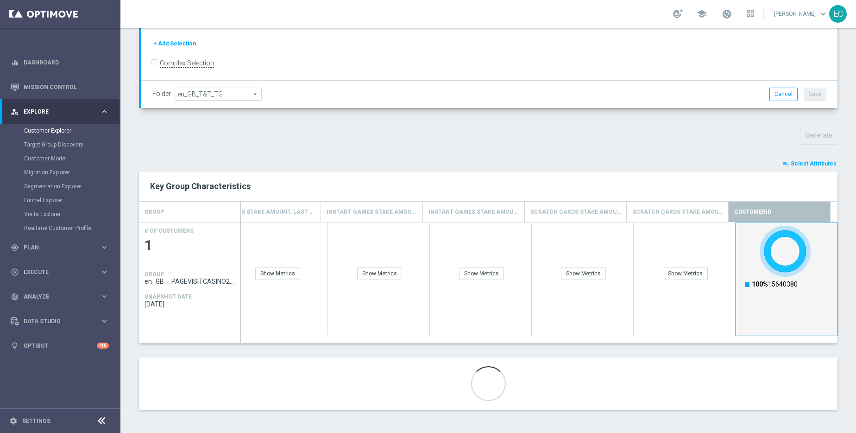
click at [789, 285] on text "100% 15640380" at bounding box center [775, 283] width 46 height 7
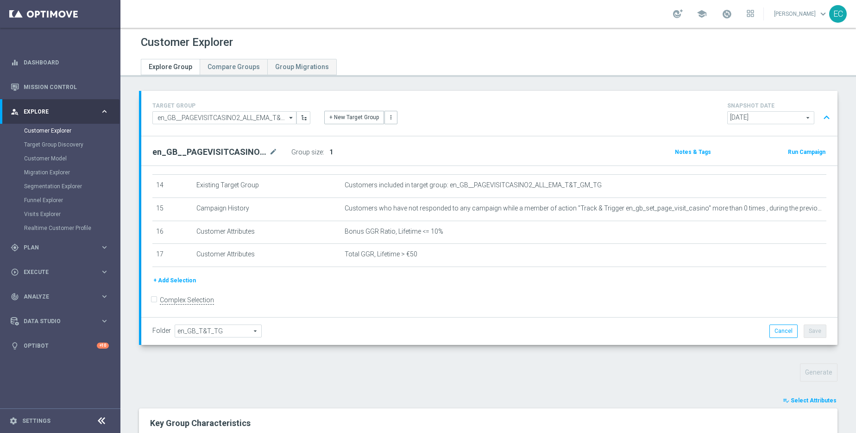
scroll to position [237, 0]
